Goal: Information Seeking & Learning: Check status

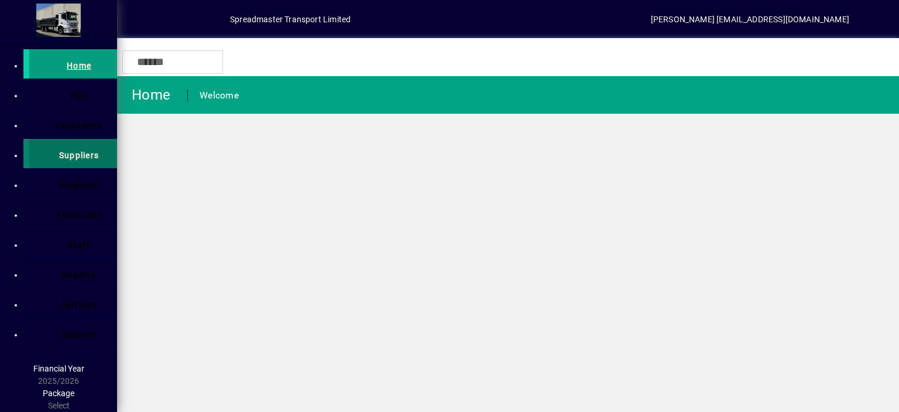
click at [59, 150] on span "Suppliers" at bounding box center [79, 154] width 40 height 9
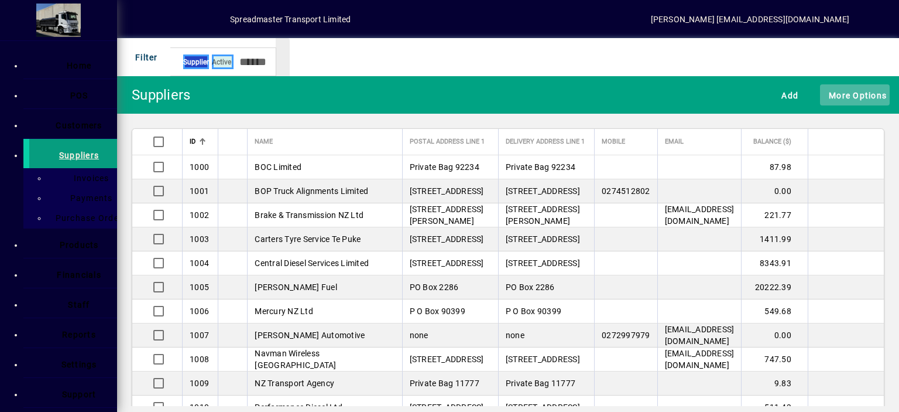
click at [854, 93] on span "More Options" at bounding box center [855, 94] width 64 height 19
click at [669, 25] on div at bounding box center [449, 25] width 899 height 0
click at [280, 141] on div at bounding box center [282, 140] width 4 height 4
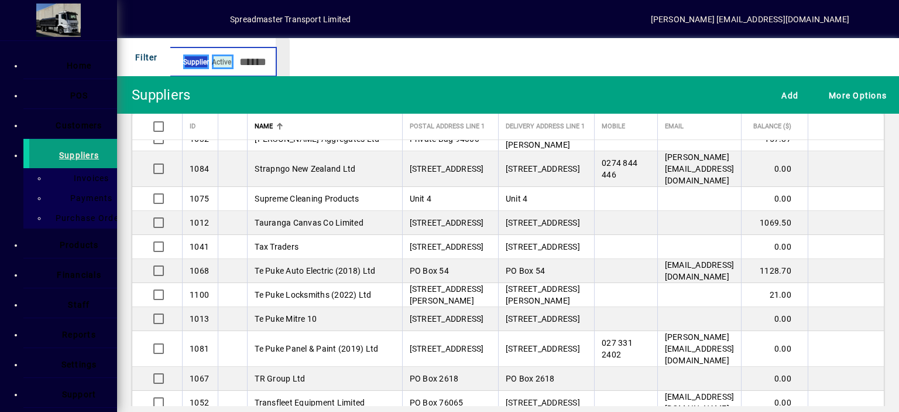
scroll to position [1815, 0]
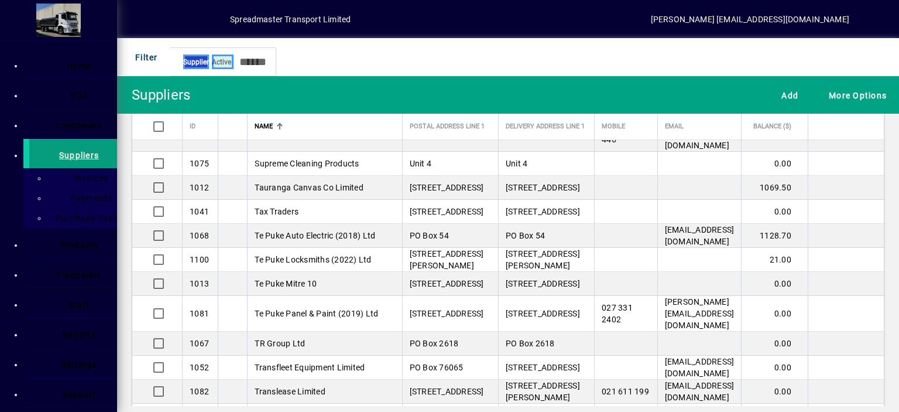
click at [280, 126] on div at bounding box center [282, 125] width 4 height 4
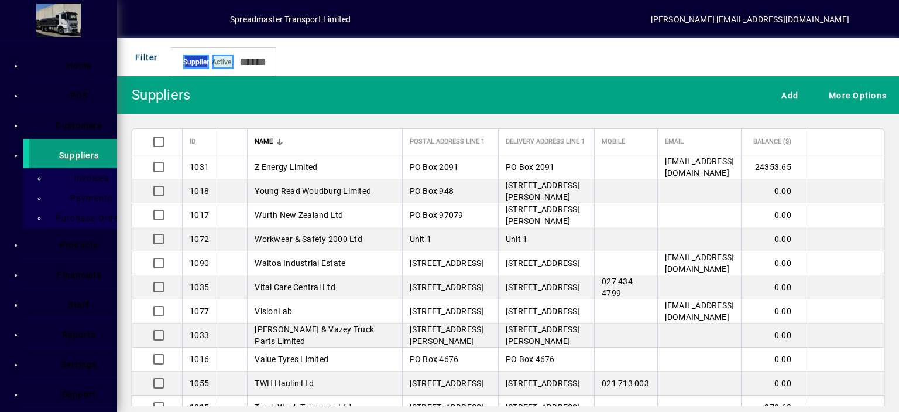
click at [276, 142] on div at bounding box center [279, 141] width 7 height 7
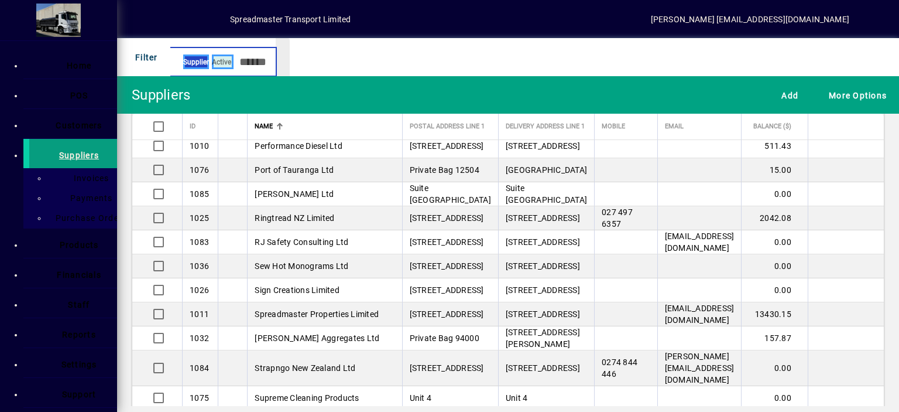
scroll to position [1640, 0]
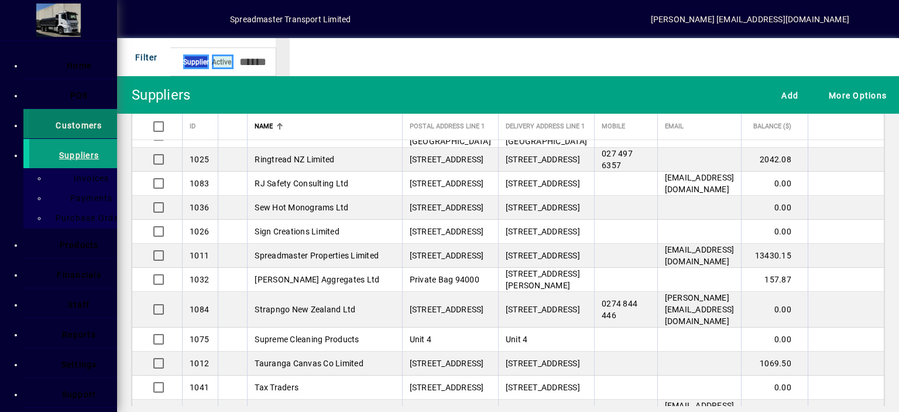
click at [57, 121] on span "Customers" at bounding box center [79, 125] width 46 height 9
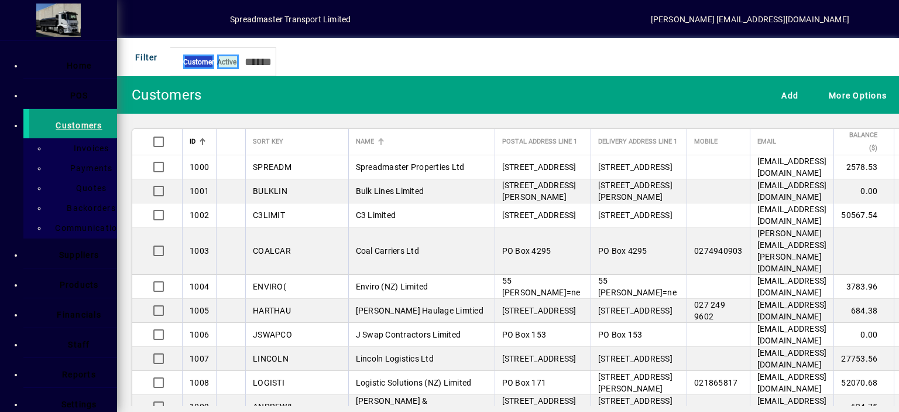
click at [381, 141] on div at bounding box center [381, 142] width 1 height 6
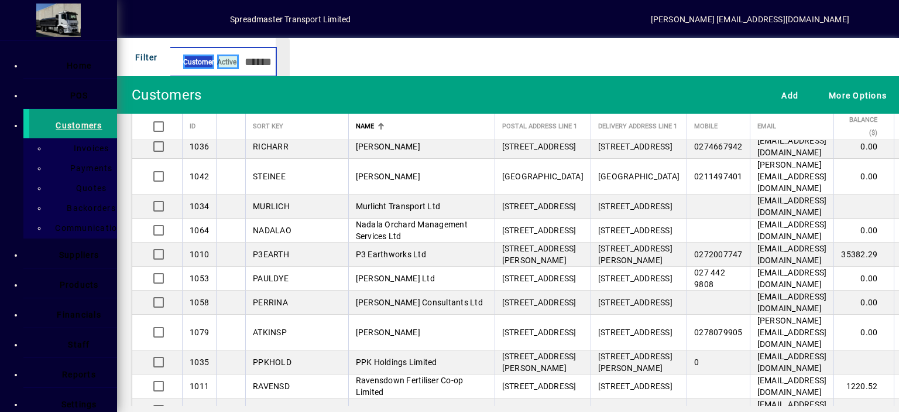
scroll to position [1347, 0]
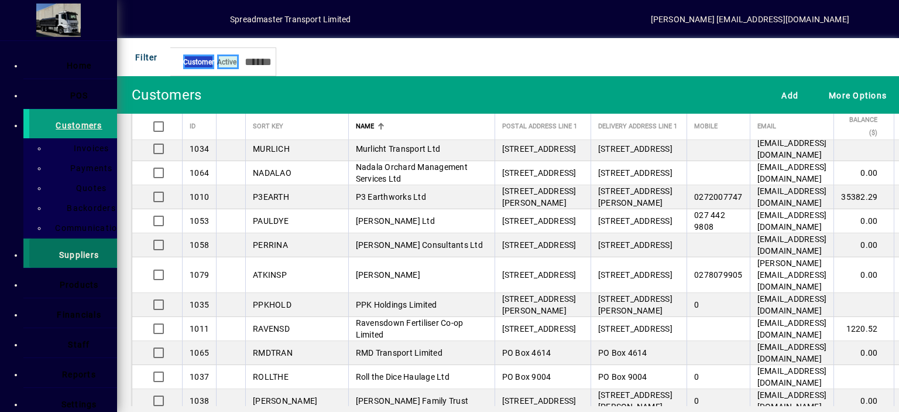
click at [59, 250] on span "Suppliers" at bounding box center [79, 254] width 40 height 9
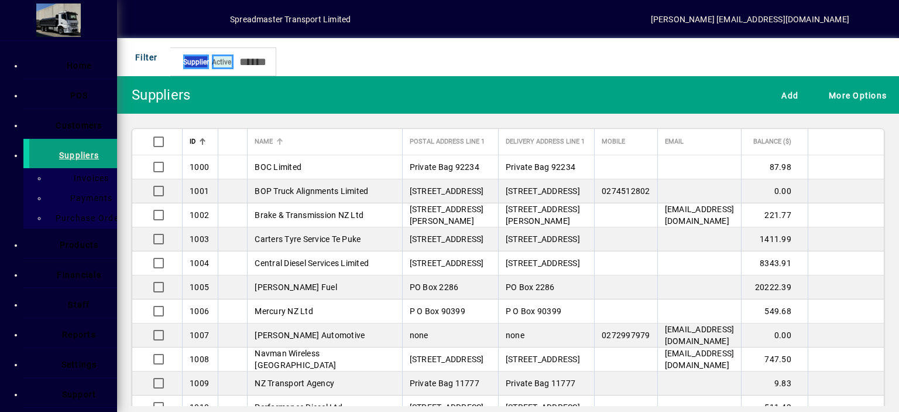
click at [279, 142] on div at bounding box center [279, 142] width 1 height 6
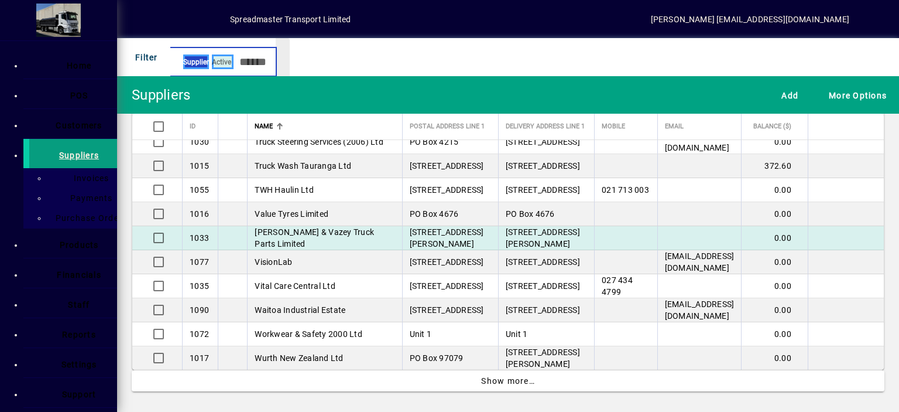
scroll to position [2445, 0]
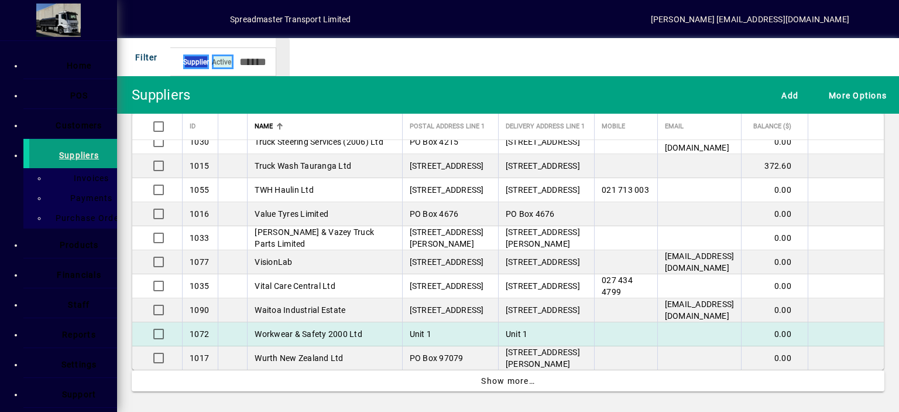
click at [305, 329] on span "Workwear & Safety 2000 Ltd" at bounding box center [309, 333] width 108 height 9
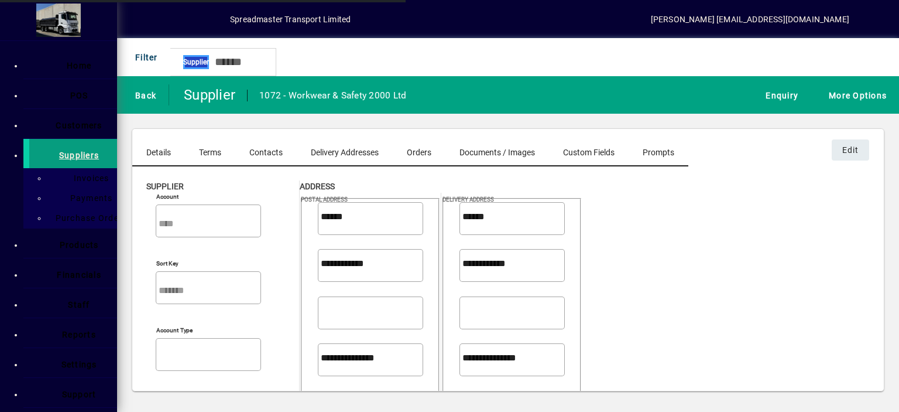
type input "**********"
click at [777, 94] on span "Enquiry" at bounding box center [779, 94] width 39 height 19
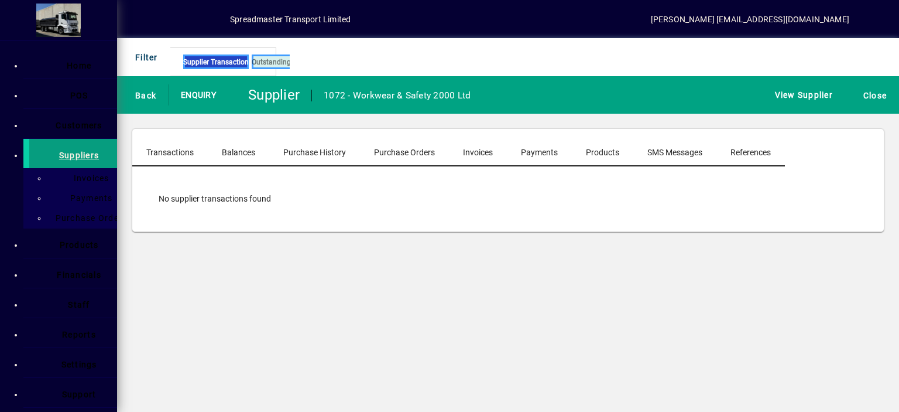
click at [521, 150] on span "Payments" at bounding box center [539, 152] width 37 height 8
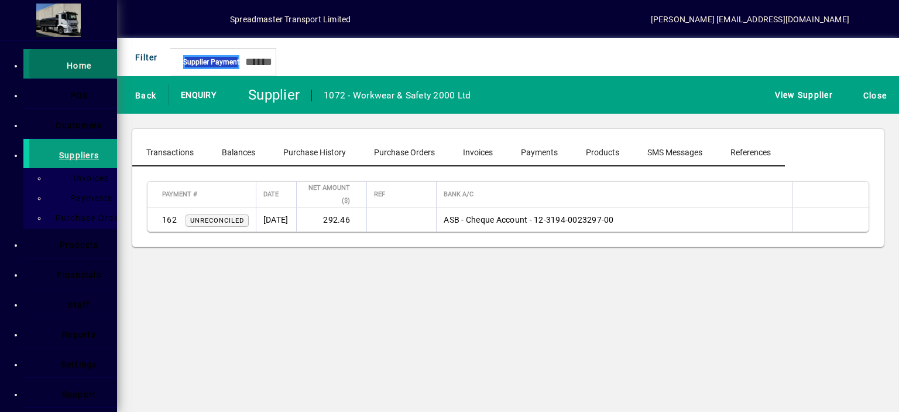
click at [67, 61] on span "Home" at bounding box center [79, 65] width 25 height 9
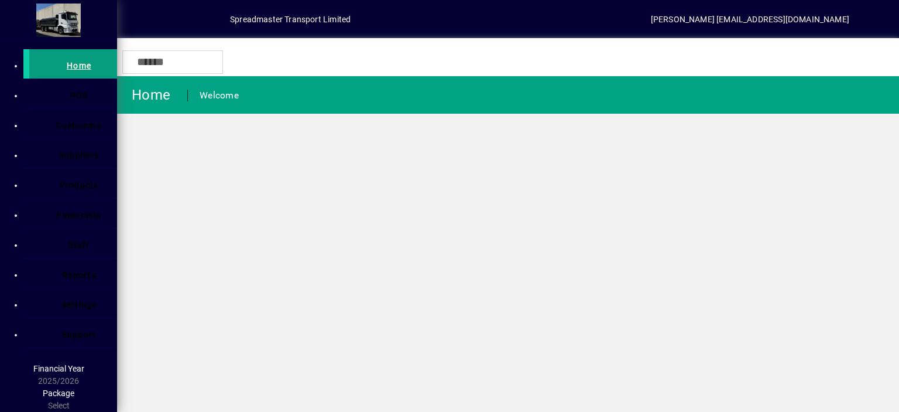
click at [653, 286] on div "Home Welcome" at bounding box center [508, 244] width 782 height 336
